Goal: Navigation & Orientation: Understand site structure

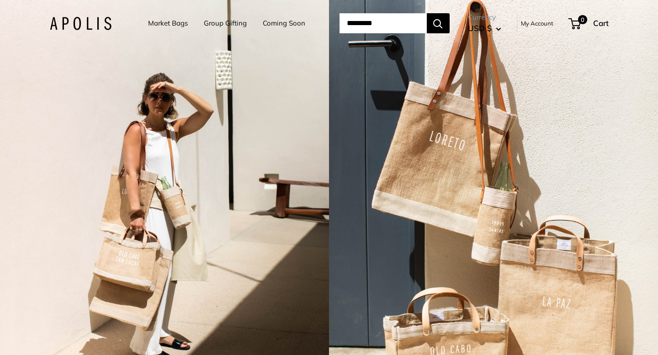
click at [86, 22] on img at bounding box center [81, 23] width 62 height 13
click at [175, 21] on link "Market Bags" at bounding box center [168, 23] width 40 height 13
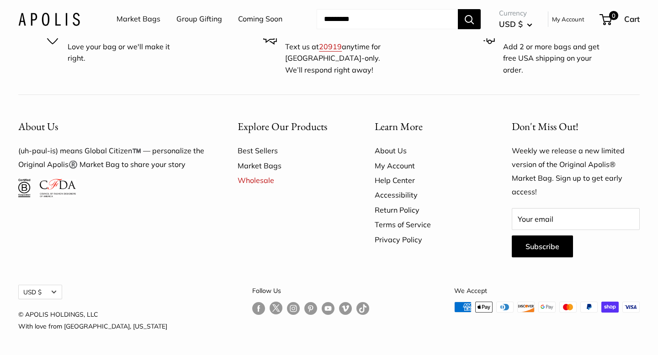
scroll to position [2557, 0]
click at [391, 149] on link "About Us" at bounding box center [427, 150] width 105 height 15
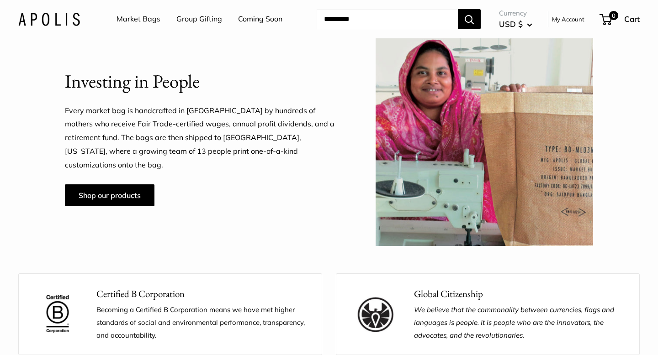
scroll to position [728, 0]
